Goal: Entertainment & Leisure: Consume media (video, audio)

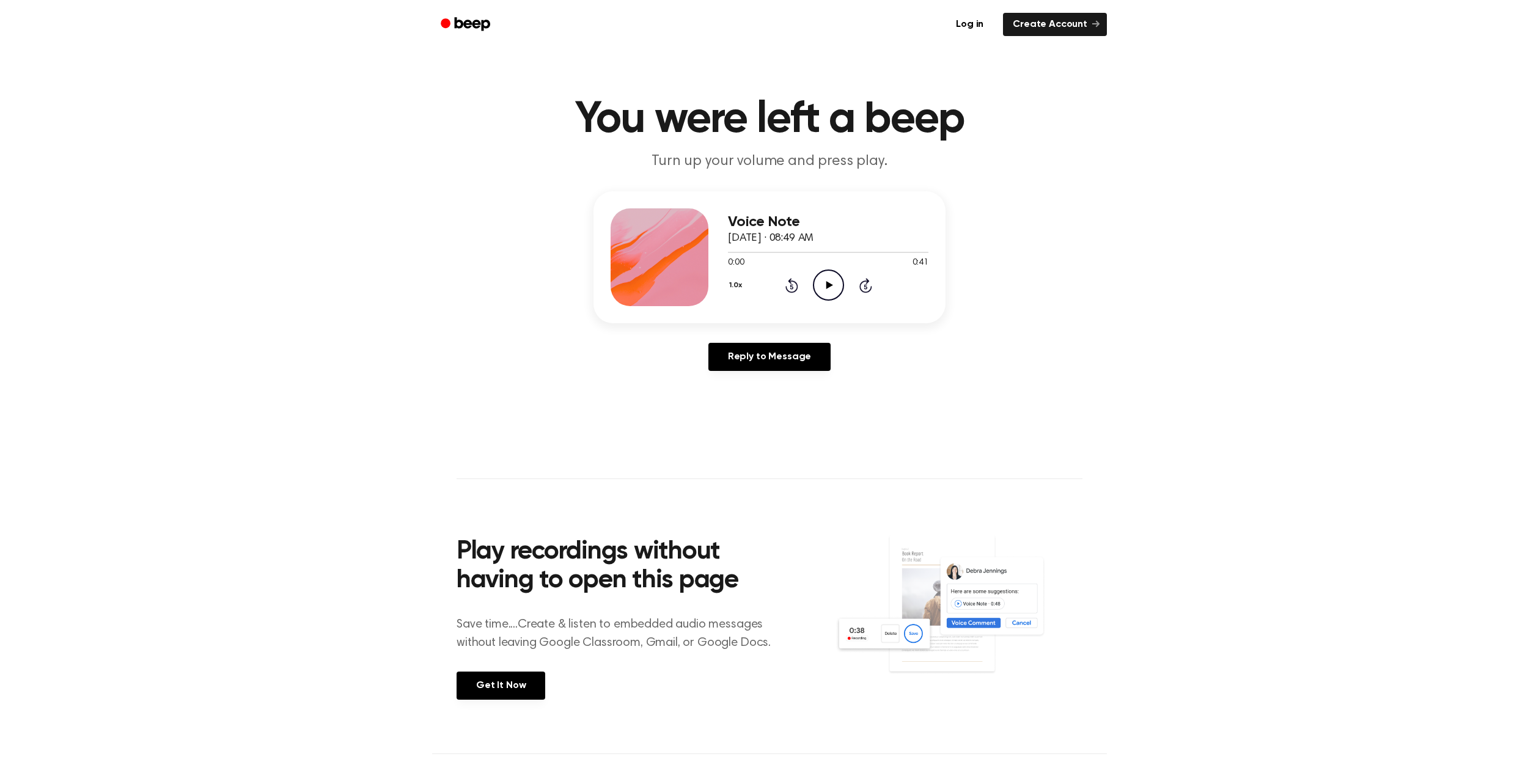
click at [813, 269] on icon "Play Audio" at bounding box center [829, 285] width 31 height 31
click at [814, 269] on icon "Play Audio" at bounding box center [829, 285] width 31 height 31
click at [813, 269] on icon "Pause Audio" at bounding box center [829, 285] width 31 height 31
click at [785, 278] on icon "Rewind 5 seconds" at bounding box center [791, 285] width 14 height 16
click at [821, 269] on icon "Play Audio" at bounding box center [829, 285] width 31 height 31
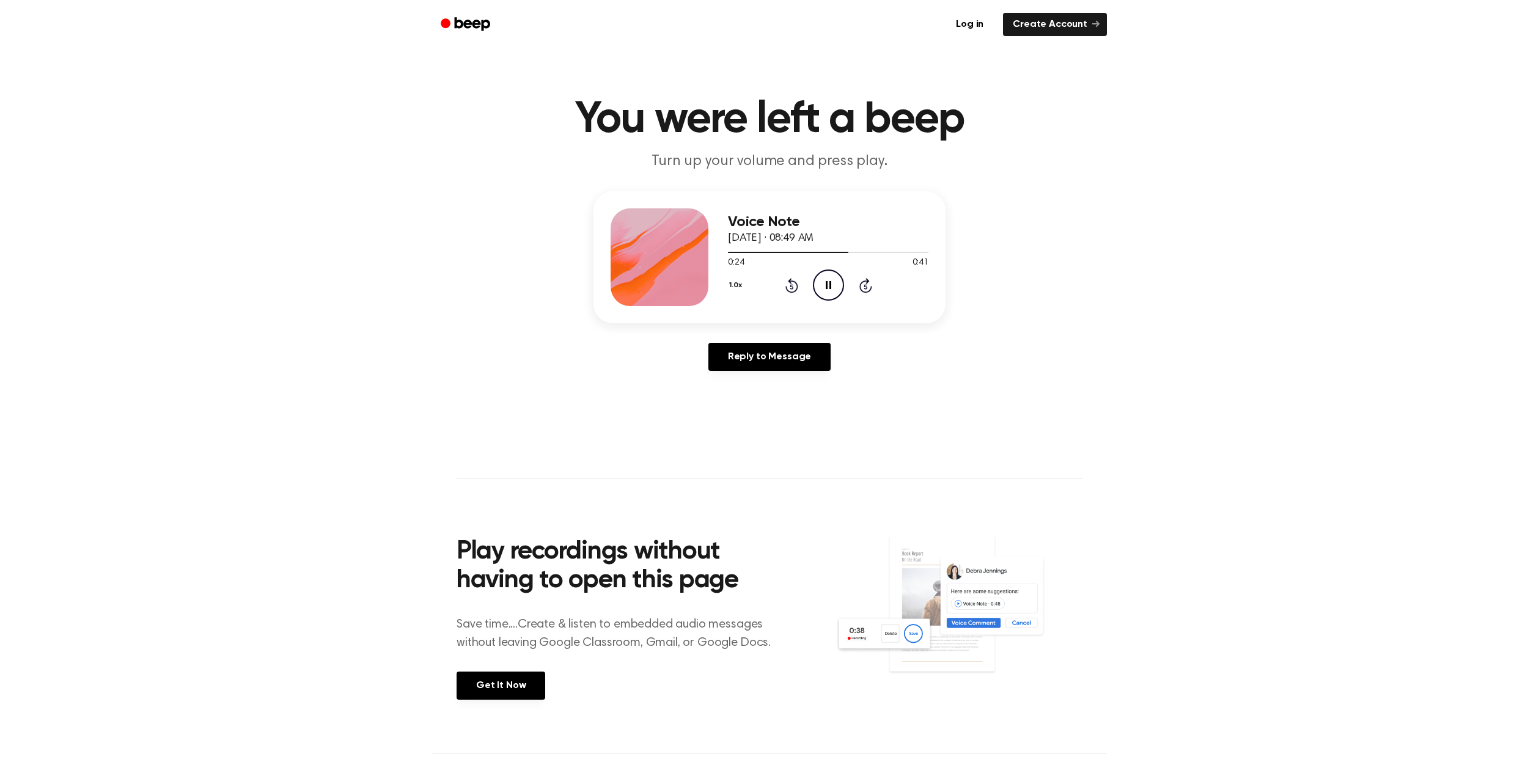
click at [814, 270] on circle at bounding box center [829, 285] width 30 height 30
click at [826, 281] on icon at bounding box center [829, 285] width 6 height 8
